Goal: Task Accomplishment & Management: Complete application form

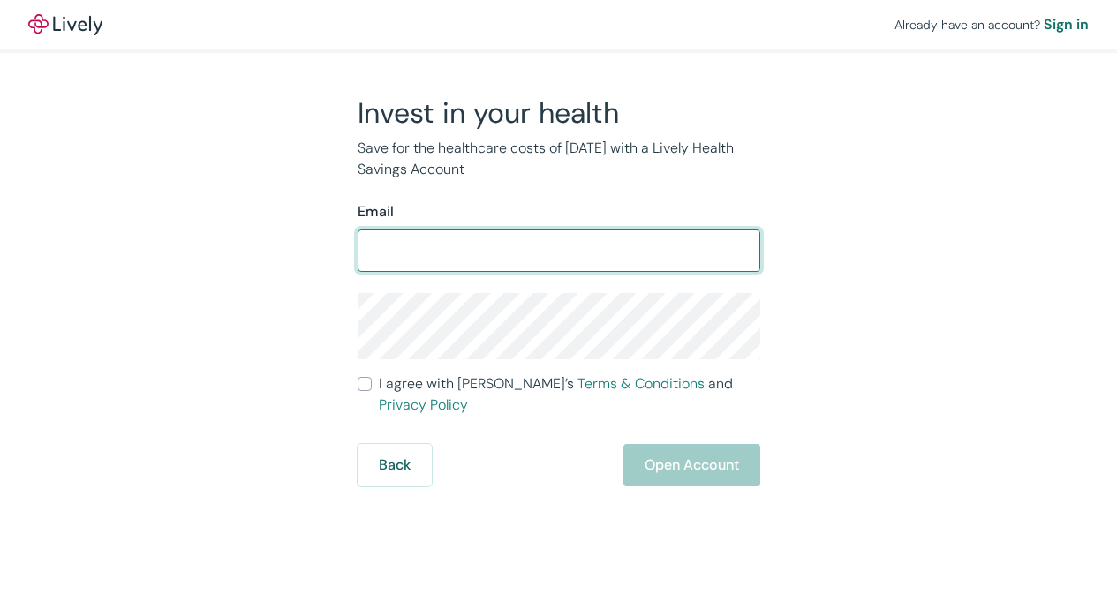
click at [358, 377] on input "I agree with Lively’s Terms & Conditions and Privacy Policy" at bounding box center [365, 384] width 14 height 14
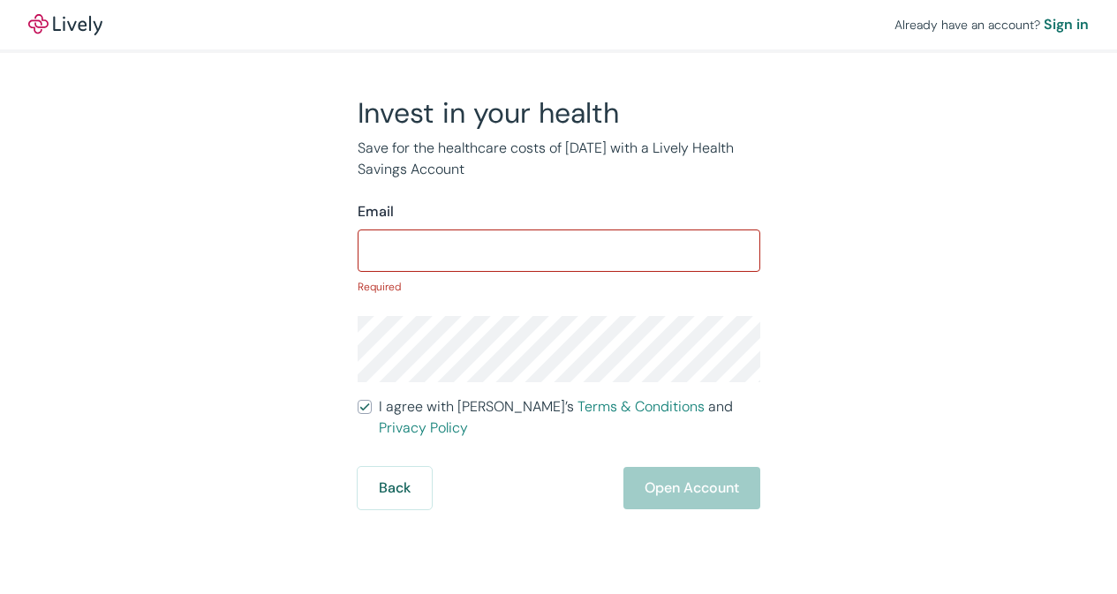
click at [358, 400] on input "I agree with Lively’s Terms & Conditions and Privacy Policy" at bounding box center [365, 407] width 14 height 14
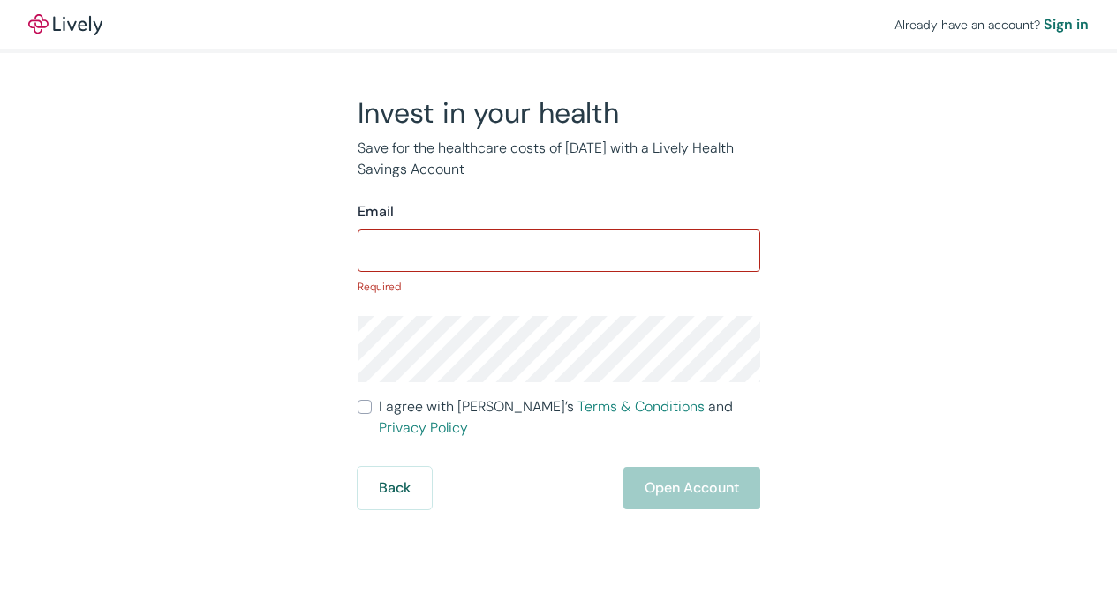
click at [358, 400] on input "I agree with Lively’s Terms & Conditions and Privacy Policy" at bounding box center [365, 407] width 14 height 14
checkbox input "true"
click at [1044, 23] on div "Sign in" at bounding box center [1066, 24] width 45 height 21
